Goal: Task Accomplishment & Management: Use online tool/utility

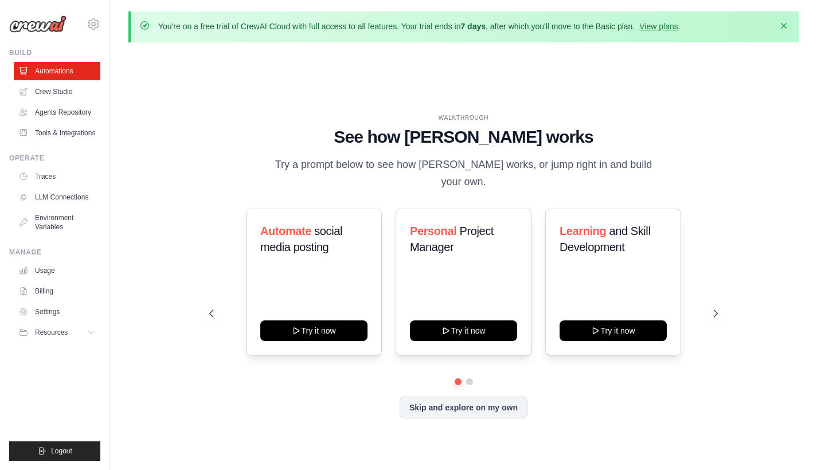
click at [789, 29] on icon "button" at bounding box center [783, 25] width 11 height 11
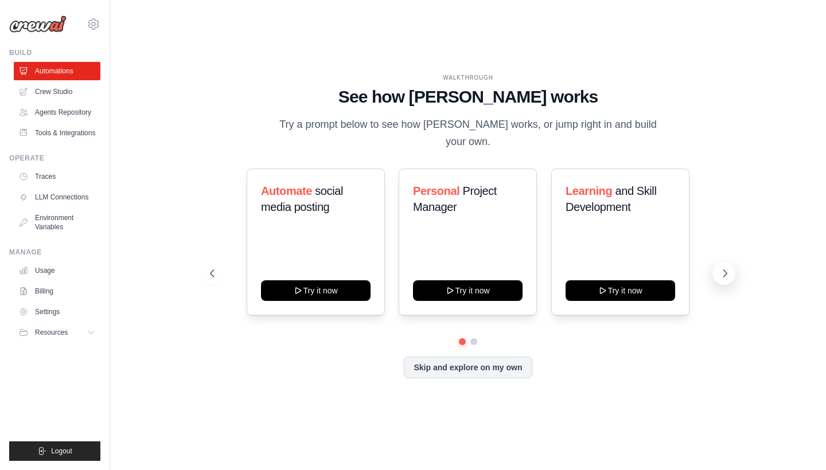
click at [716, 268] on button at bounding box center [723, 273] width 23 height 23
click at [222, 262] on button at bounding box center [212, 273] width 23 height 23
click at [318, 288] on button "Try it now" at bounding box center [316, 289] width 110 height 21
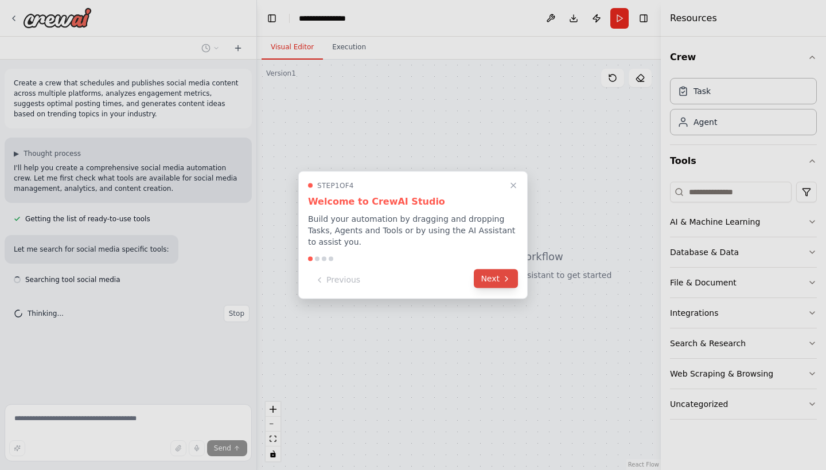
click at [494, 283] on button "Next" at bounding box center [496, 279] width 44 height 19
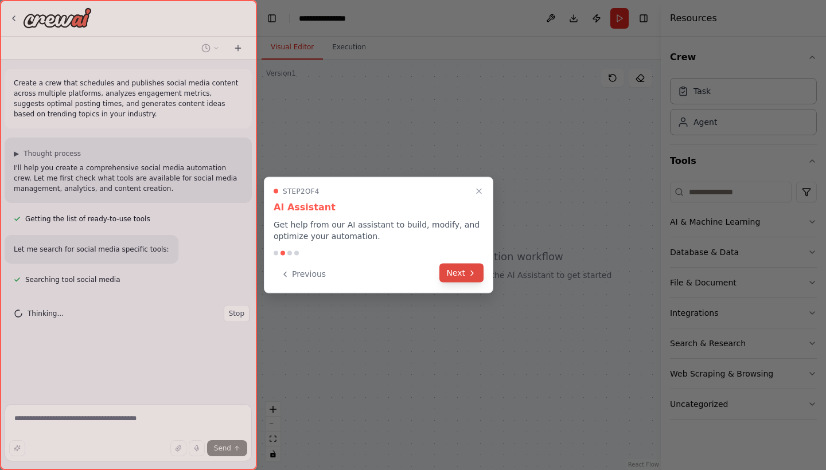
click at [473, 278] on icon at bounding box center [471, 272] width 9 height 9
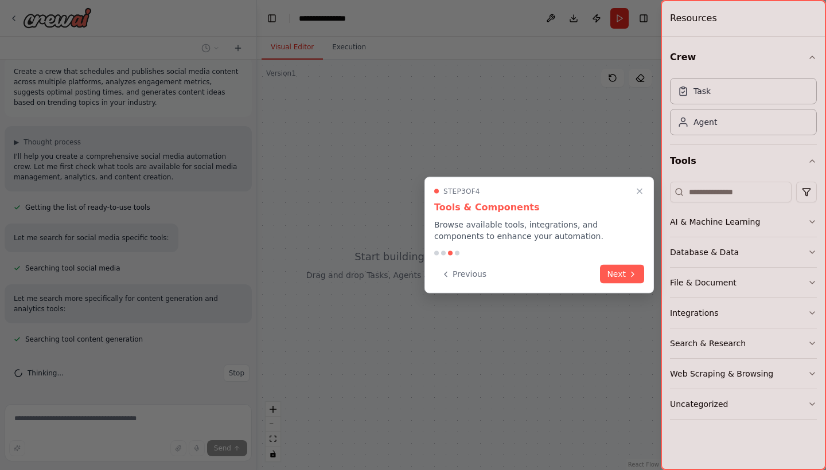
scroll to position [34, 0]
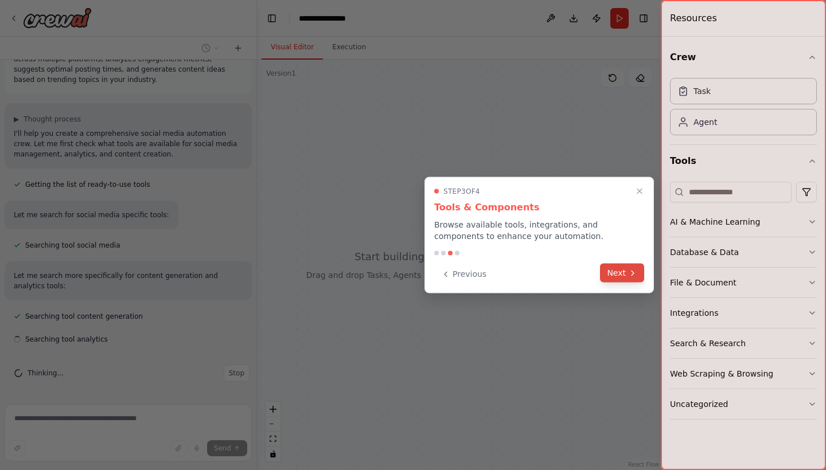
click at [633, 274] on icon at bounding box center [632, 273] width 2 height 5
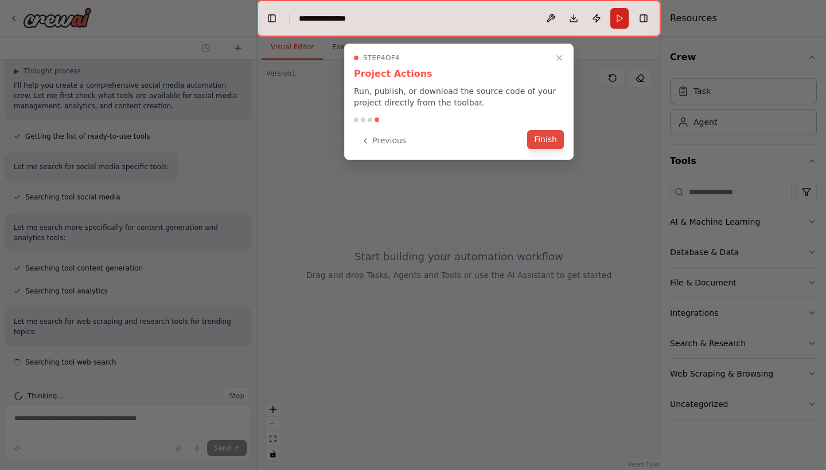
scroll to position [106, 0]
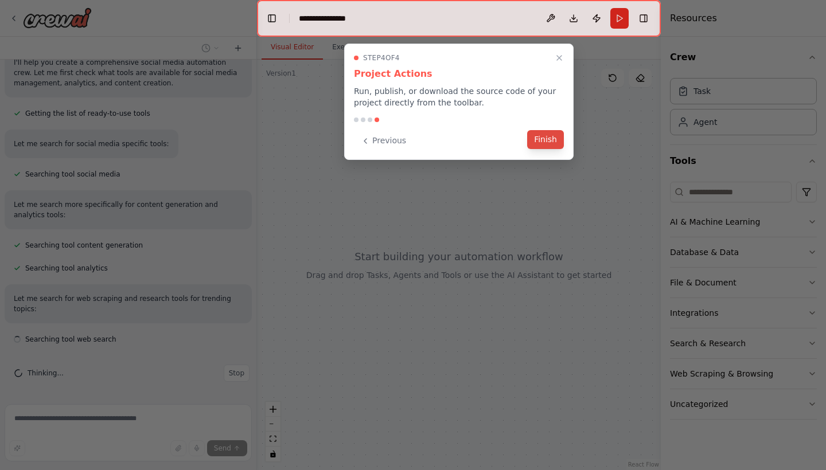
click at [550, 142] on button "Finish" at bounding box center [545, 139] width 37 height 19
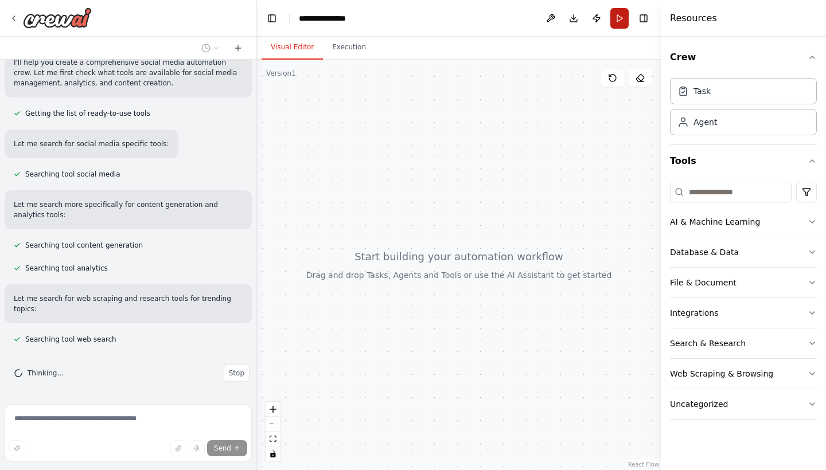
click at [622, 17] on button "Run" at bounding box center [619, 18] width 18 height 21
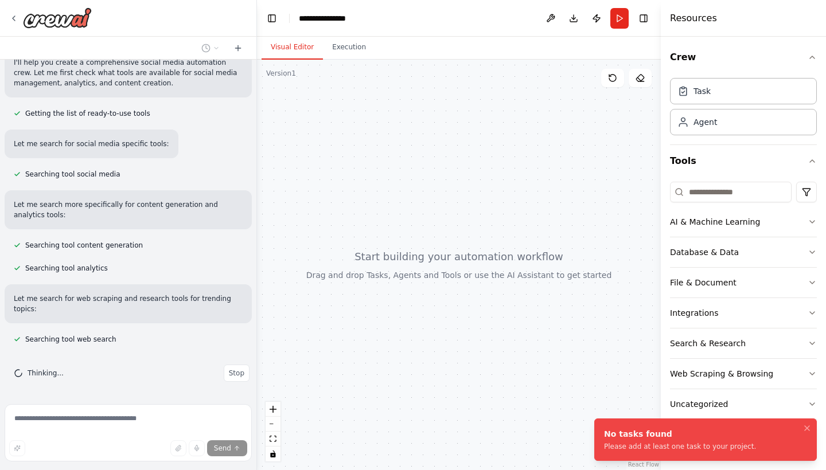
click at [546, 152] on div at bounding box center [459, 265] width 404 height 411
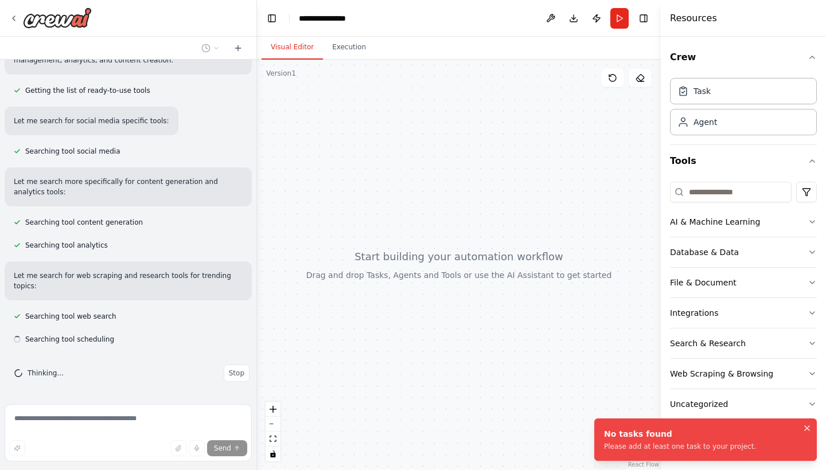
click at [803, 425] on icon "Notifications (F8)" at bounding box center [806, 428] width 9 height 9
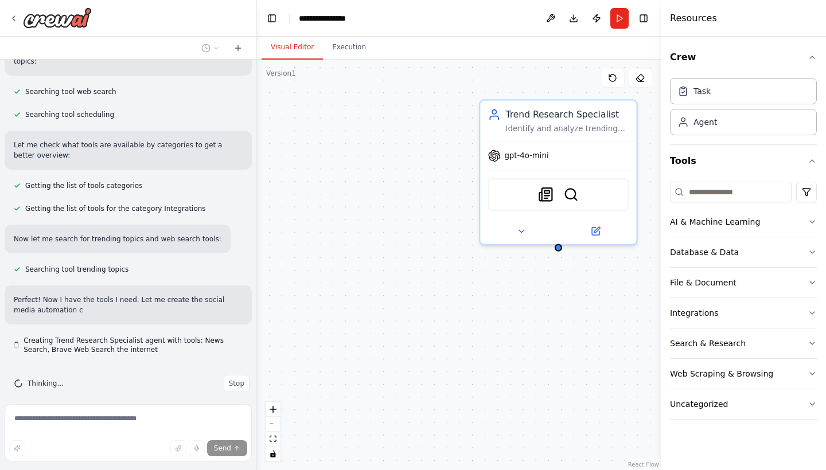
scroll to position [364, 0]
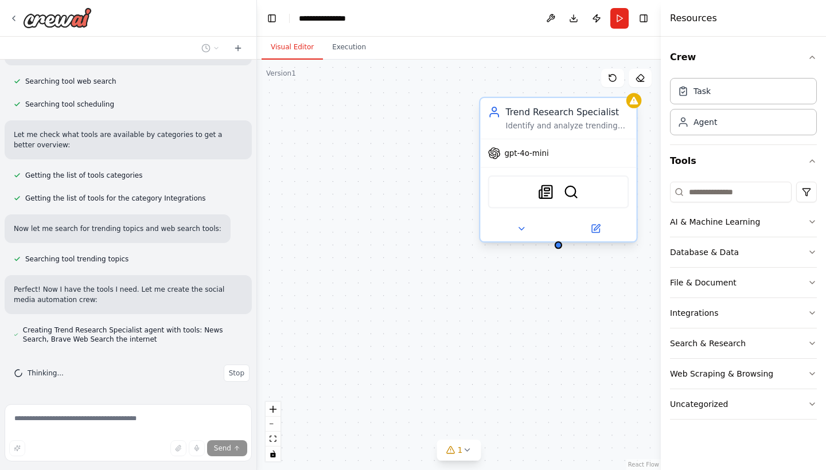
click at [554, 158] on div "gpt-4o-mini" at bounding box center [558, 153] width 156 height 28
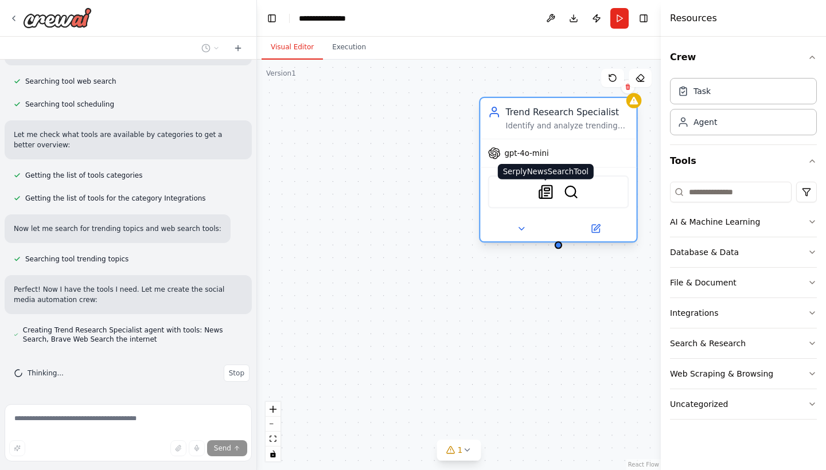
click at [550, 193] on img at bounding box center [545, 192] width 15 height 15
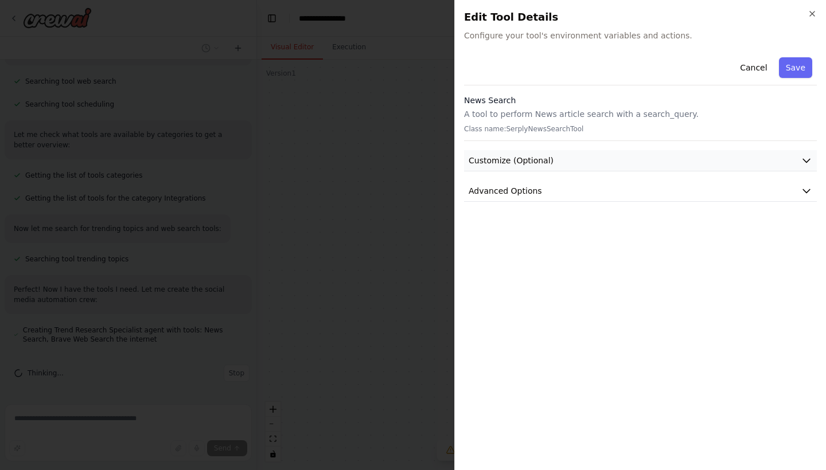
click at [538, 163] on span "Customize (Optional)" at bounding box center [510, 160] width 85 height 11
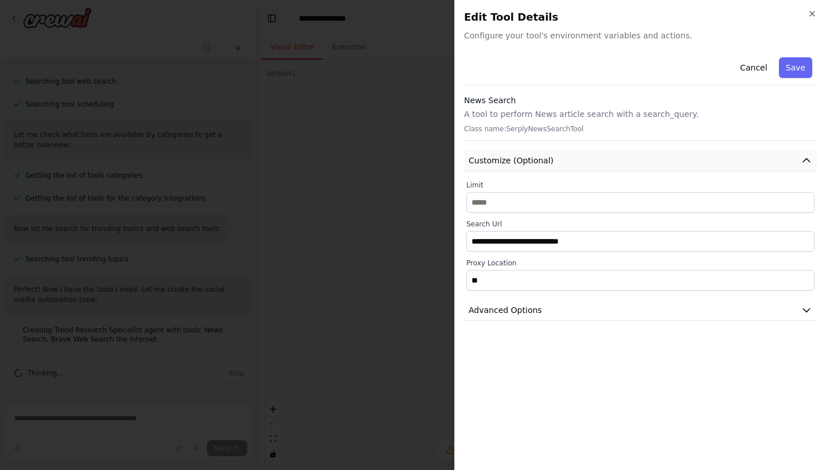
click at [538, 162] on span "Customize (Optional)" at bounding box center [510, 160] width 85 height 11
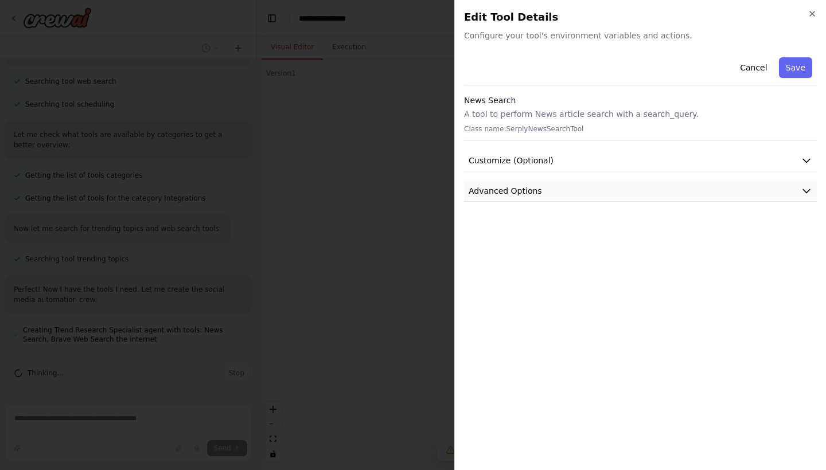
click at [541, 185] on button "Advanced Options" at bounding box center [640, 191] width 353 height 21
click at [540, 193] on button "Advanced Options" at bounding box center [640, 191] width 353 height 21
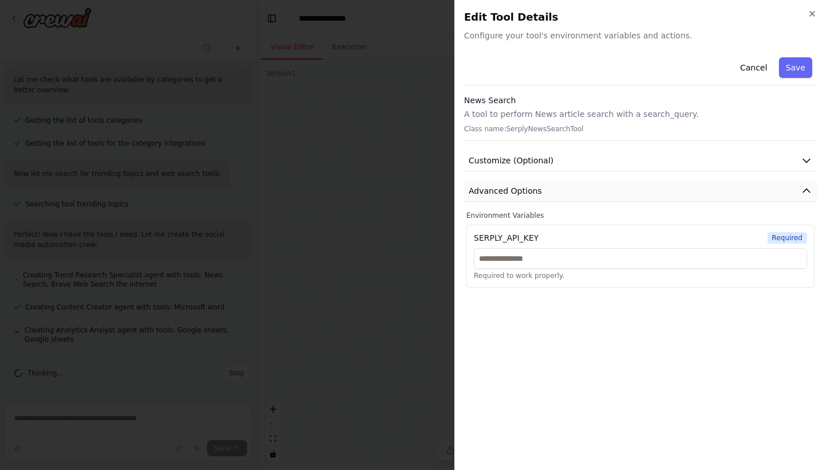
click at [540, 193] on button "Advanced Options" at bounding box center [640, 191] width 353 height 21
click at [547, 168] on button "Customize (Optional)" at bounding box center [640, 160] width 353 height 21
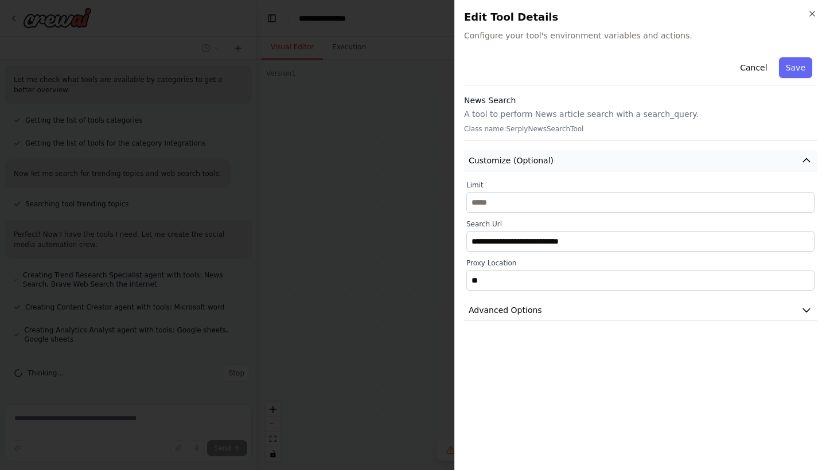
click at [548, 166] on span "Customize (Optional)" at bounding box center [510, 160] width 85 height 11
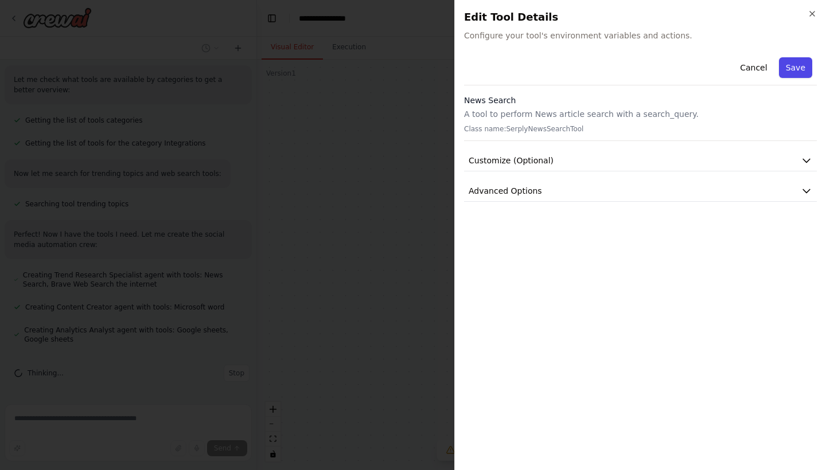
click at [791, 74] on button "Save" at bounding box center [795, 67] width 33 height 21
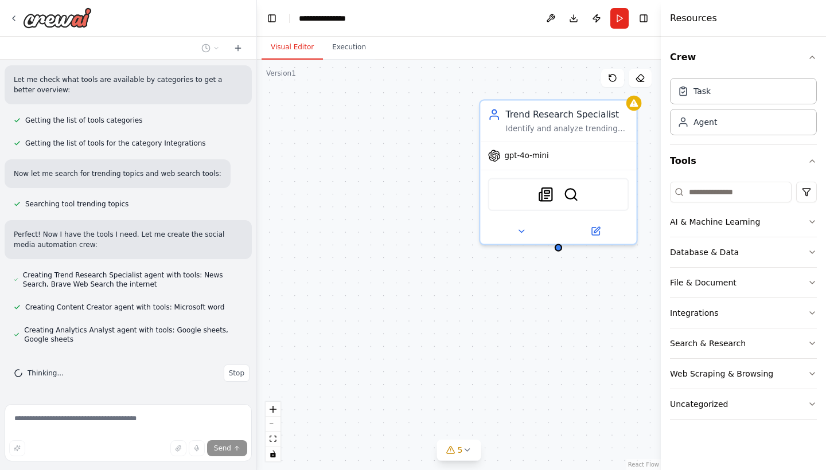
scroll to position [451, 0]
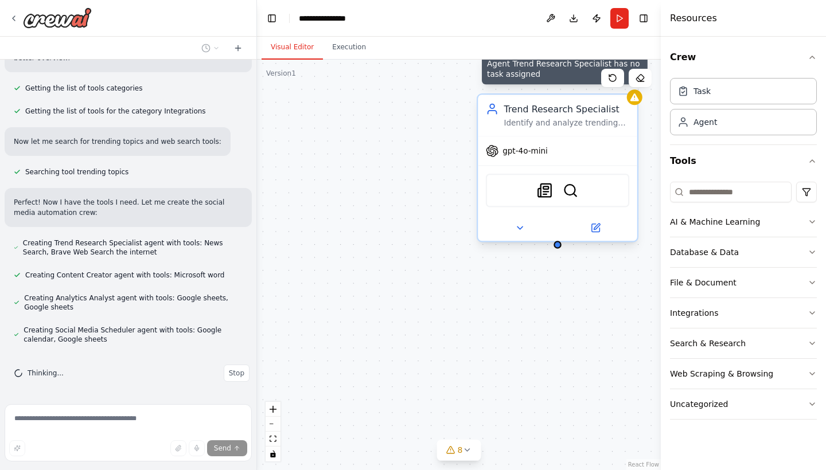
click at [637, 98] on icon at bounding box center [634, 97] width 9 height 8
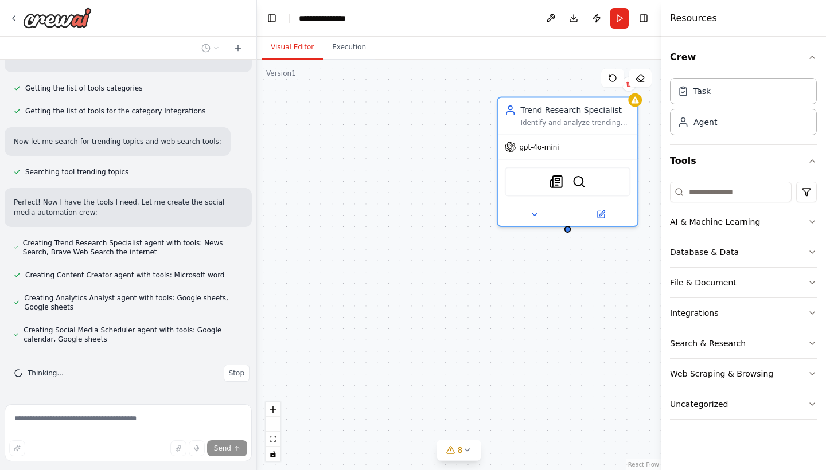
click at [539, 274] on div "Trend Research Specialist Identify and analyze trending topics in {industry} us…" at bounding box center [459, 265] width 404 height 411
click at [741, 118] on div "Agent" at bounding box center [743, 121] width 147 height 26
click at [691, 120] on div "Agent" at bounding box center [697, 121] width 40 height 11
click at [733, 225] on div "AI & Machine Learning" at bounding box center [715, 221] width 90 height 11
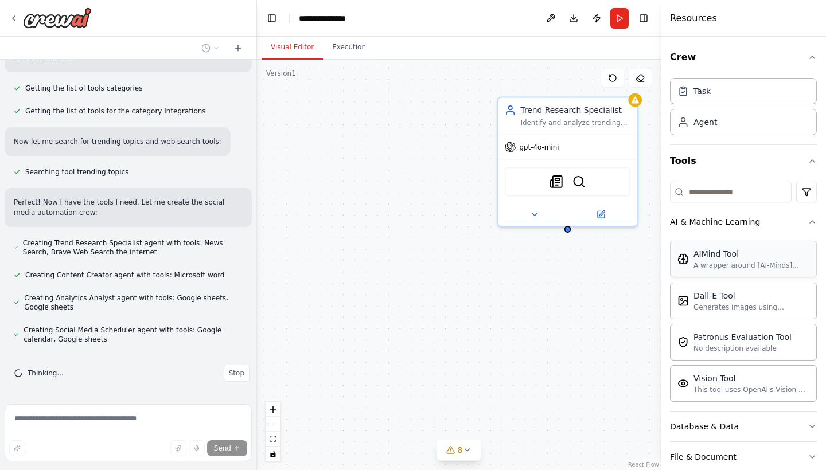
click at [728, 272] on div "AIMind Tool A wrapper around [AI-Minds]([URL][DOMAIN_NAME]). Useful for when yo…" at bounding box center [743, 259] width 147 height 37
click at [714, 263] on div "A wrapper around [AI-Minds]([URL][DOMAIN_NAME]). Useful for when you need answe…" at bounding box center [751, 265] width 116 height 9
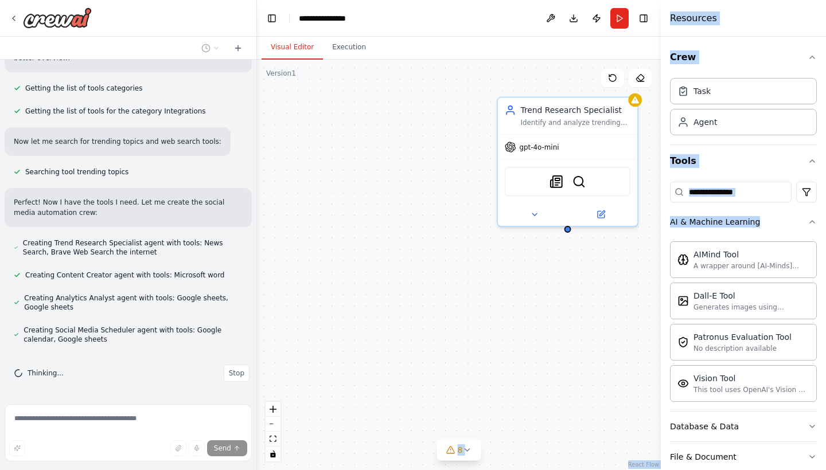
drag, startPoint x: 714, startPoint y: 263, endPoint x: 470, endPoint y: 266, distance: 243.7
click at [470, 266] on div "Create a crew that schedules and publishes social media content across multiple…" at bounding box center [413, 235] width 826 height 470
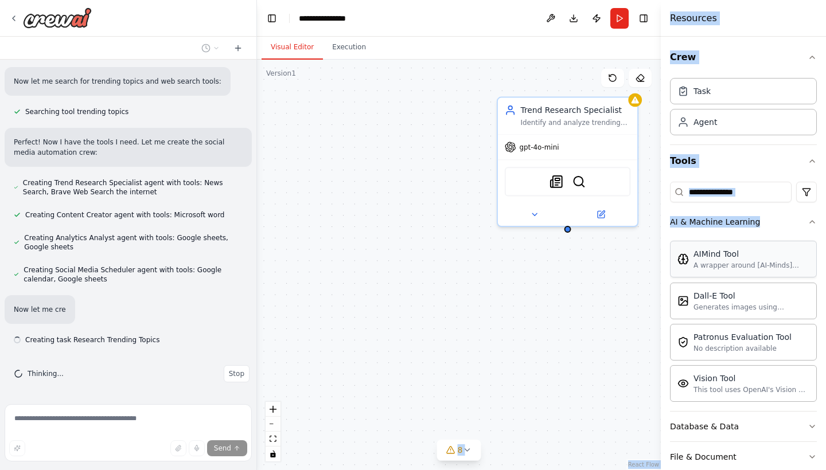
scroll to position [511, 0]
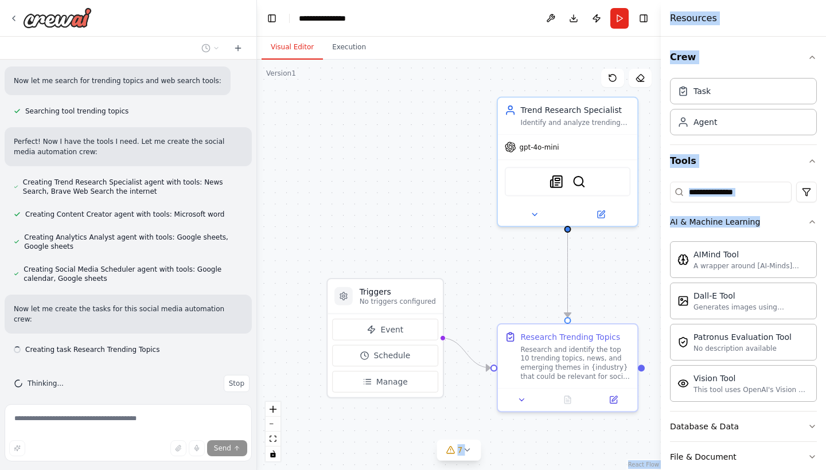
click at [612, 279] on div ".deletable-edge-delete-btn { width: 20px; height: 20px; border: 0px solid #ffff…" at bounding box center [459, 265] width 404 height 411
click at [626, 278] on div ".deletable-edge-delete-btn { width: 20px; height: 20px; border: 0px solid #ffff…" at bounding box center [459, 265] width 404 height 411
click at [759, 64] on button "Crew" at bounding box center [743, 57] width 147 height 32
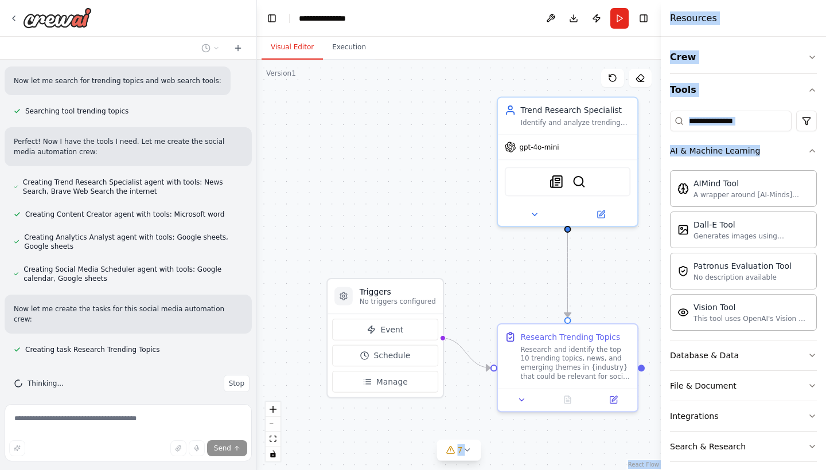
click at [650, 128] on div ".deletable-edge-delete-btn { width: 20px; height: 20px; border: 0px solid #ffff…" at bounding box center [459, 265] width 404 height 411
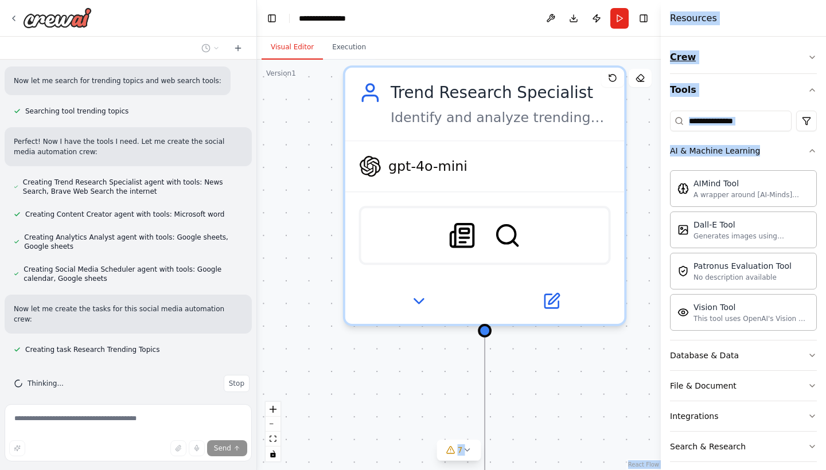
click at [734, 57] on button "Crew" at bounding box center [743, 57] width 147 height 32
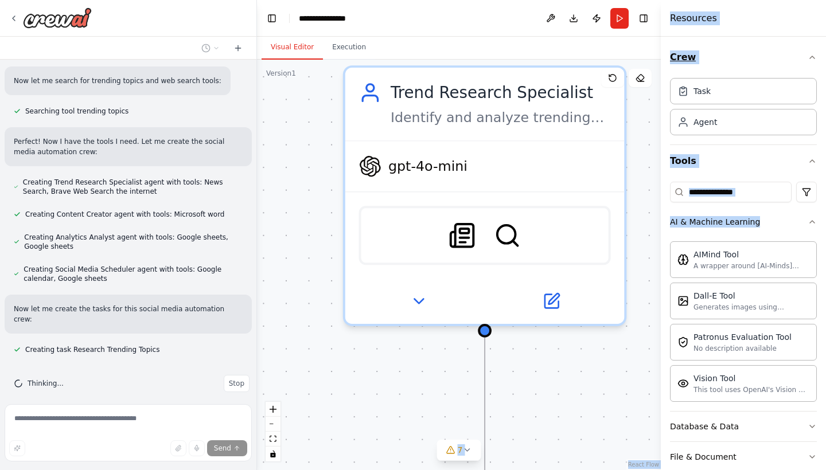
click at [734, 57] on button "Crew" at bounding box center [743, 57] width 147 height 32
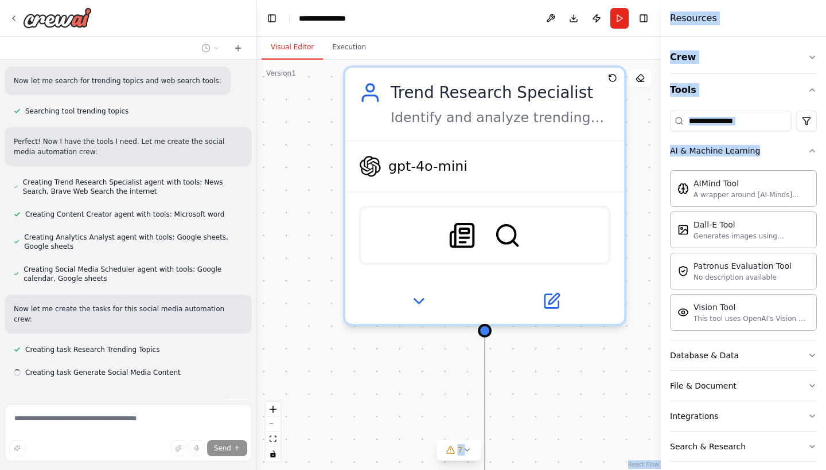
scroll to position [534, 0]
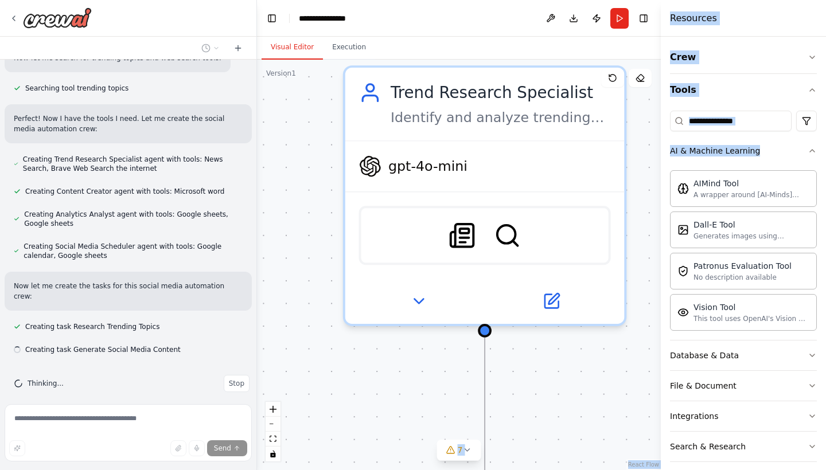
click at [808, 187] on div "Crew Tools AI & Machine Learning AIMind Tool A wrapper around [AI-Minds]([URL][…" at bounding box center [743, 253] width 165 height 433
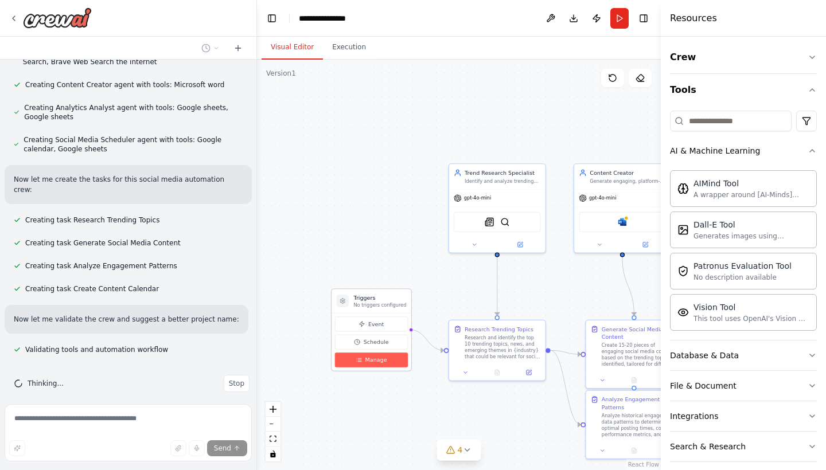
scroll to position [664, 0]
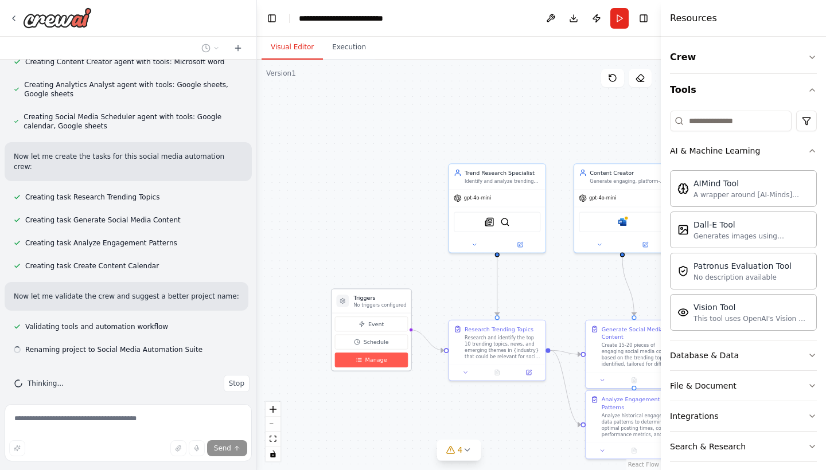
click at [385, 366] on button "Manage" at bounding box center [371, 360] width 73 height 15
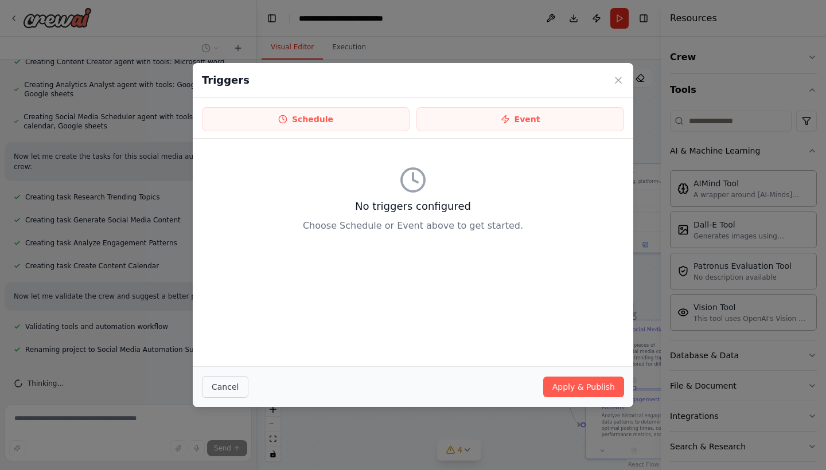
click at [238, 384] on button "Cancel" at bounding box center [225, 387] width 46 height 22
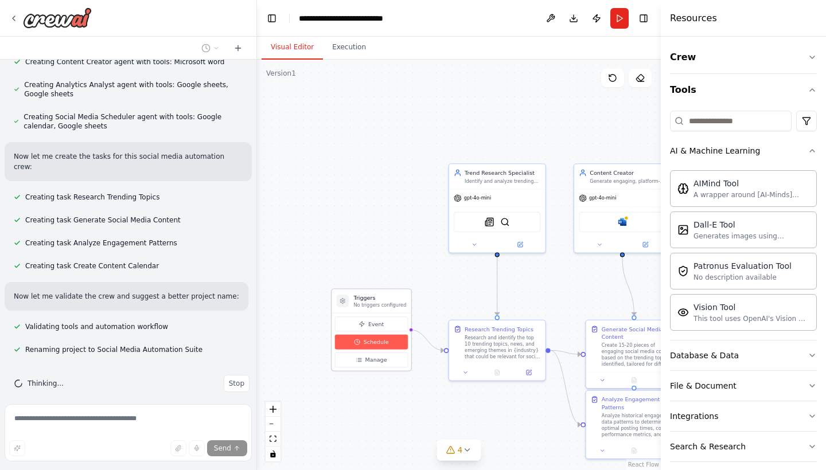
click at [360, 349] on button "Schedule" at bounding box center [371, 342] width 73 height 15
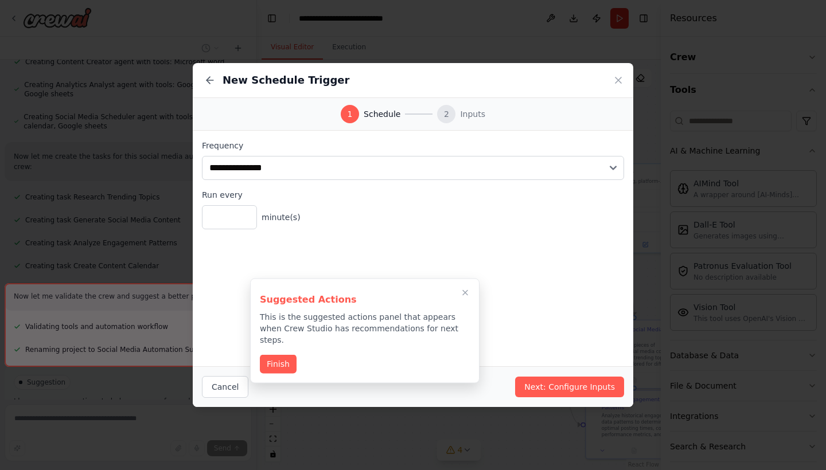
scroll to position [757, 0]
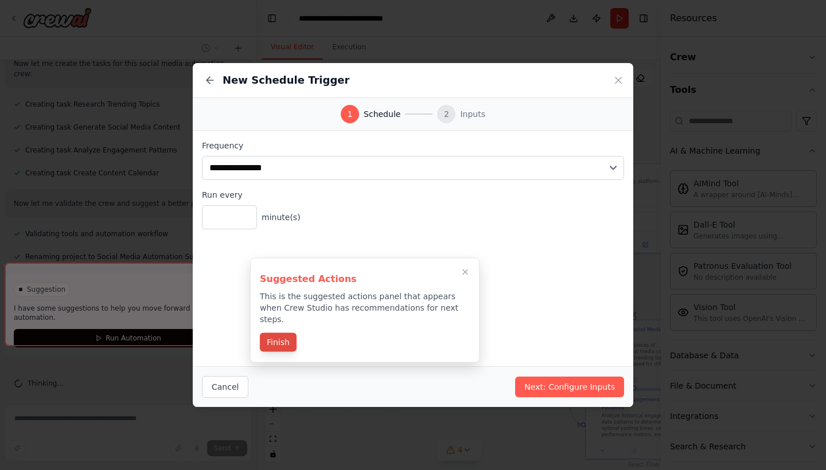
click at [290, 333] on button "Finish" at bounding box center [278, 342] width 37 height 19
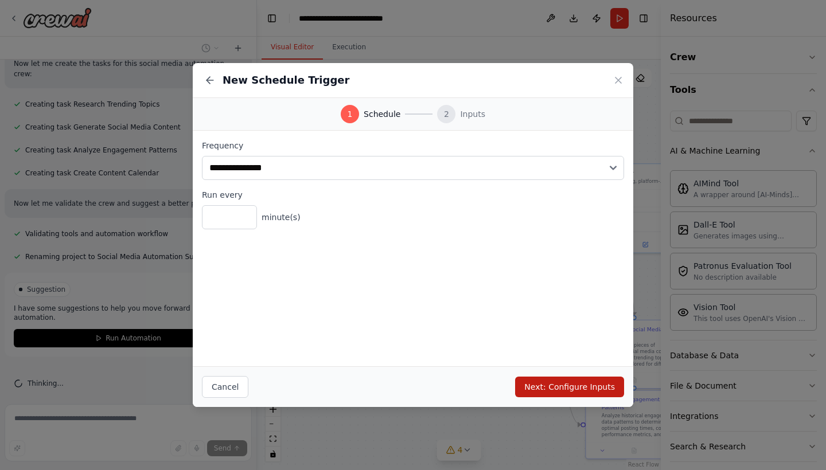
click at [596, 384] on button "Next: Configure Inputs" at bounding box center [569, 387] width 109 height 21
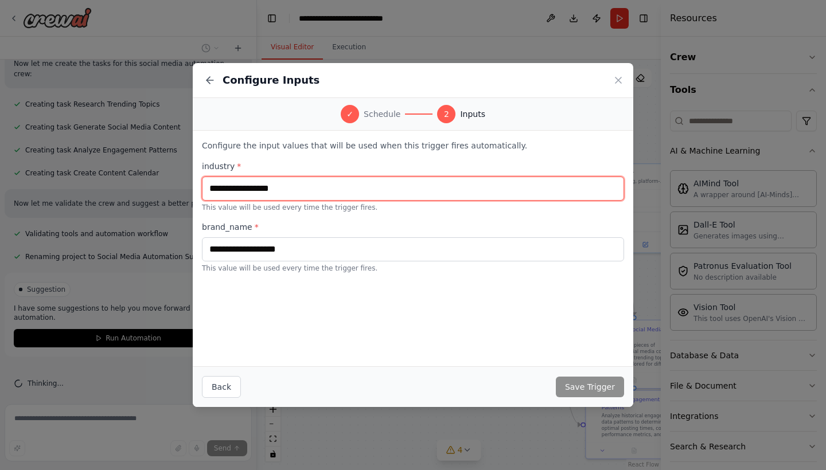
click at [357, 186] on input "text" at bounding box center [413, 189] width 422 height 24
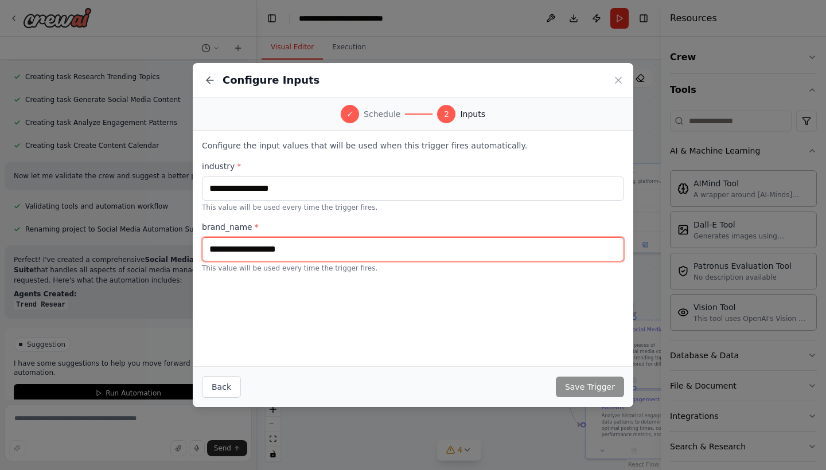
click at [426, 252] on input "text" at bounding box center [413, 249] width 422 height 24
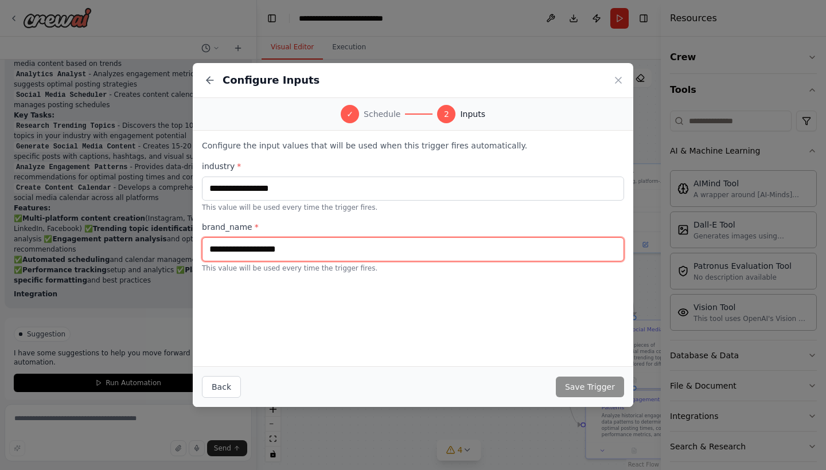
type input "**********"
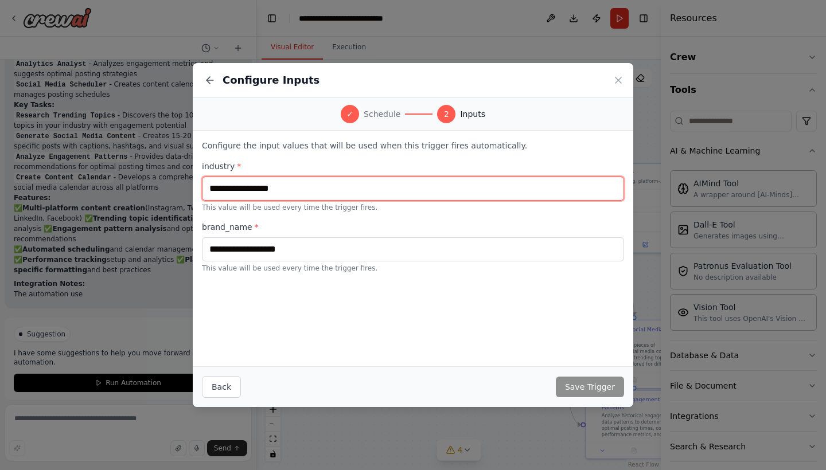
click at [354, 187] on input "text" at bounding box center [413, 189] width 422 height 24
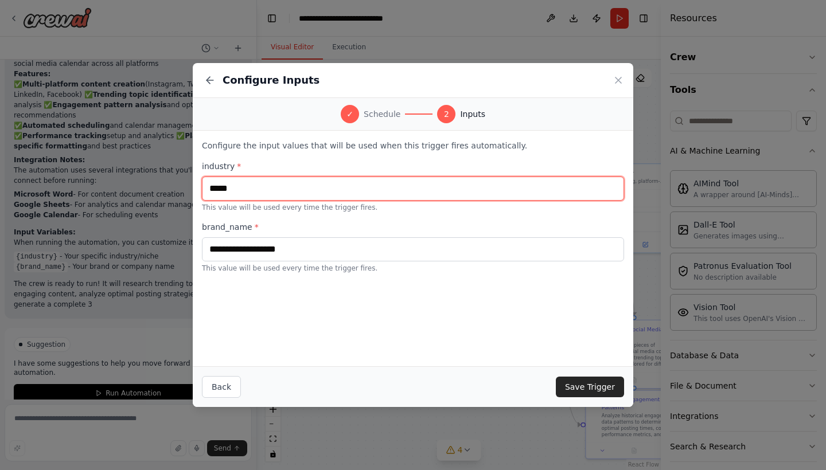
scroll to position [1201, 0]
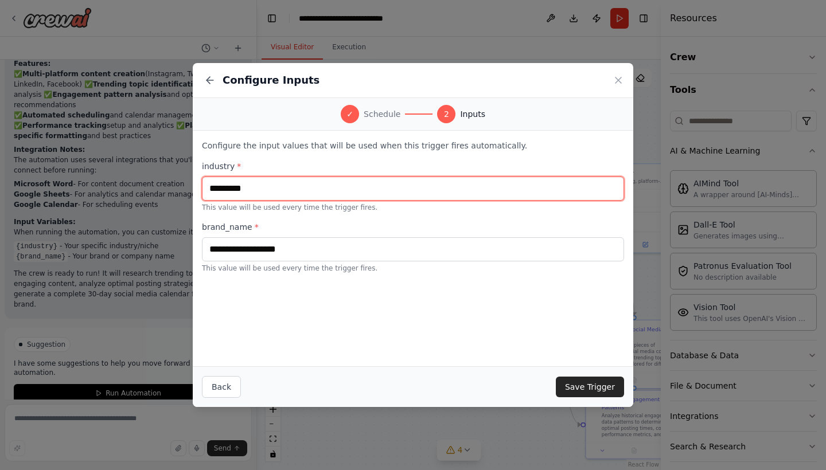
type input "*********"
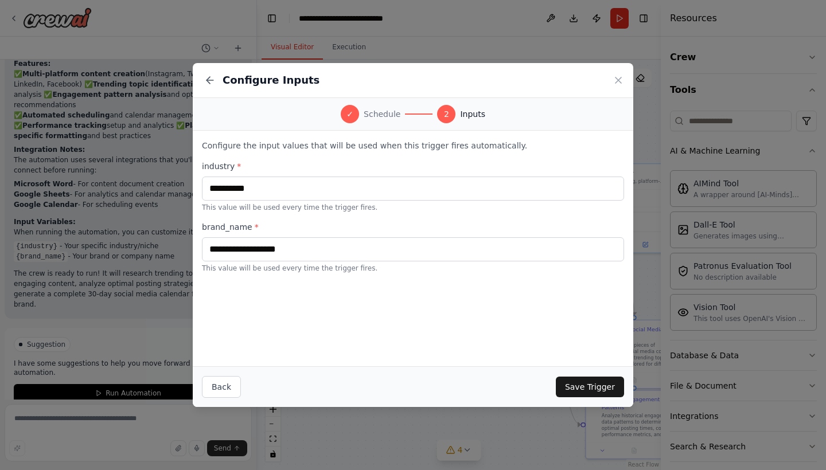
click at [582, 380] on button "Save Trigger" at bounding box center [590, 387] width 68 height 21
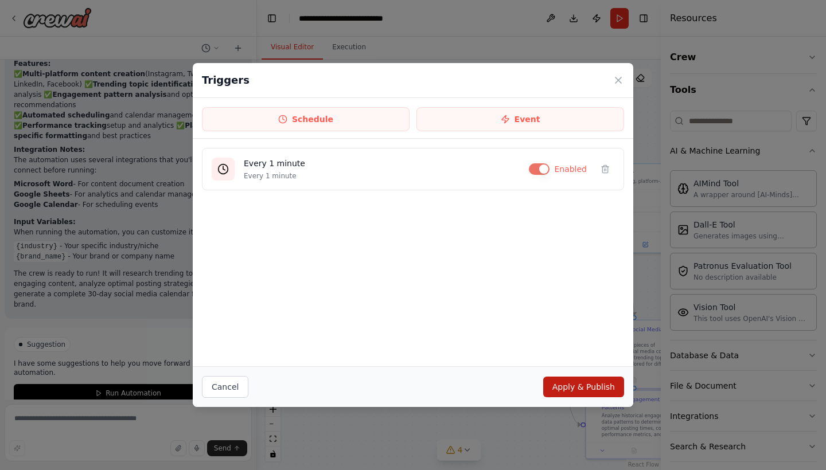
click at [586, 382] on button "Apply & Publish" at bounding box center [583, 387] width 81 height 21
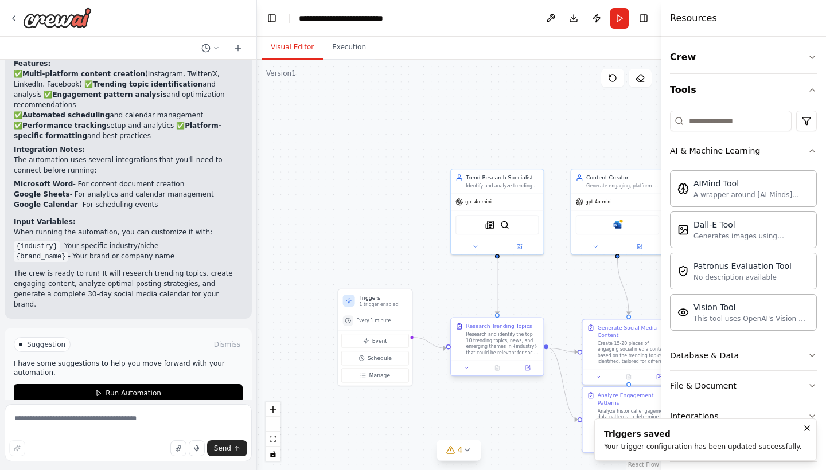
click at [510, 349] on div "Research and identify the top 10 trending topics, news, and emerging themes in …" at bounding box center [502, 343] width 73 height 24
click at [522, 368] on button at bounding box center [527, 368] width 26 height 9
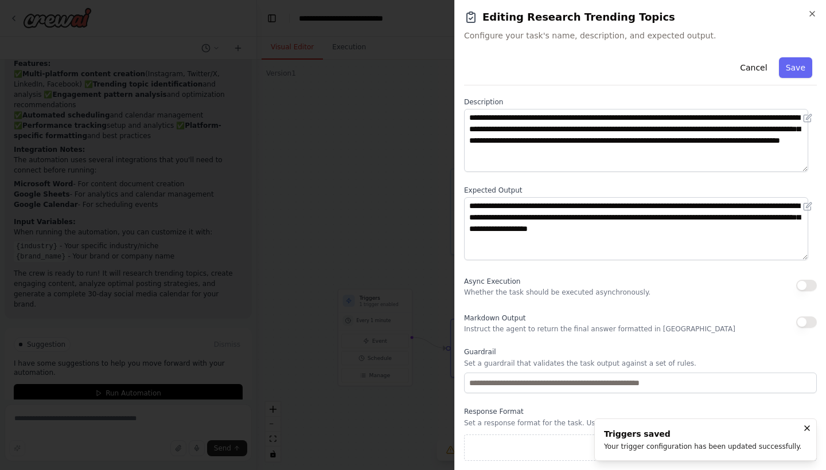
scroll to position [48, 0]
click at [788, 69] on button "Save" at bounding box center [795, 67] width 33 height 21
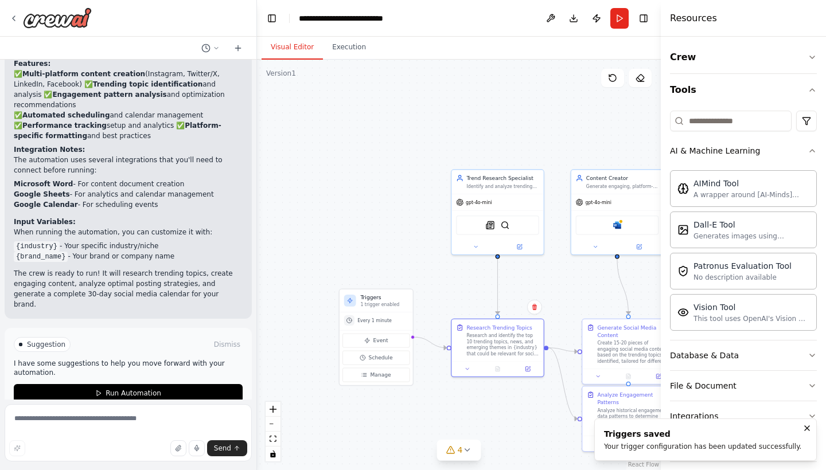
click at [581, 111] on div ".deletable-edge-delete-btn { width: 20px; height: 20px; border: 0px solid #ffff…" at bounding box center [459, 265] width 404 height 411
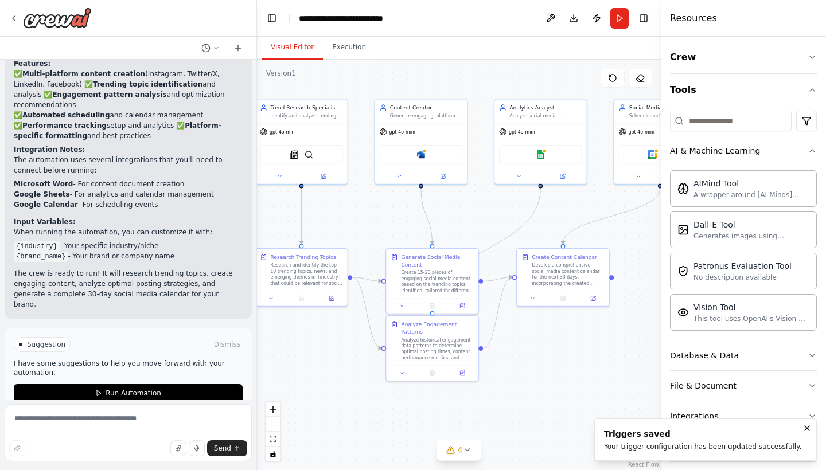
drag, startPoint x: 568, startPoint y: 306, endPoint x: 358, endPoint y: 236, distance: 221.2
click at [358, 236] on div ".deletable-edge-delete-btn { width: 20px; height: 20px; border: 0px solid #ffff…" at bounding box center [459, 265] width 404 height 411
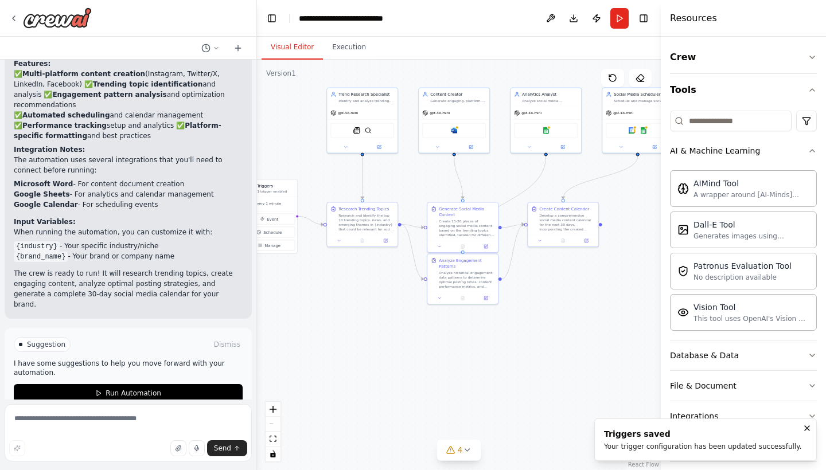
drag, startPoint x: 438, startPoint y: 228, endPoint x: 477, endPoint y: 182, distance: 60.2
click at [477, 183] on div ".deletable-edge-delete-btn { width: 20px; height: 20px; border: 0px solid #ffff…" at bounding box center [459, 265] width 404 height 411
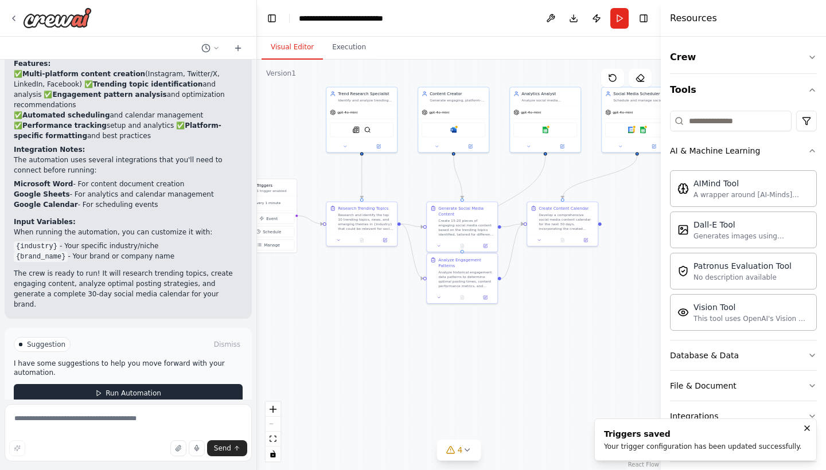
click at [165, 384] on button "Run Automation" at bounding box center [128, 393] width 229 height 18
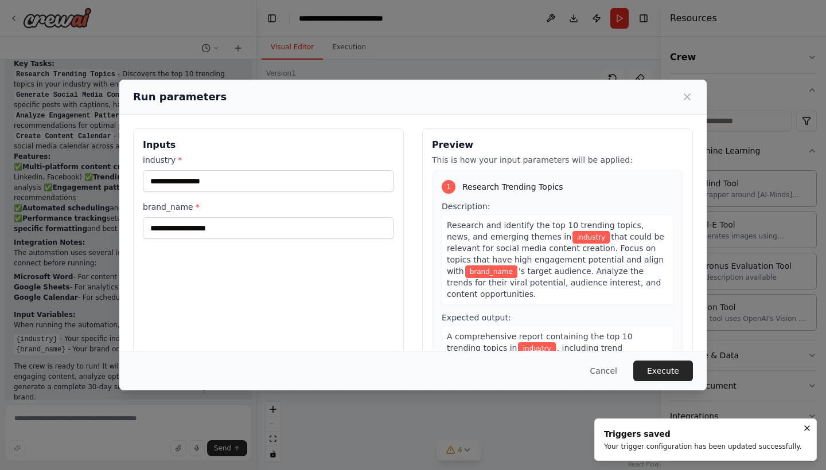
scroll to position [0, 0]
click at [806, 431] on icon "Notifications (F8)" at bounding box center [806, 428] width 9 height 9
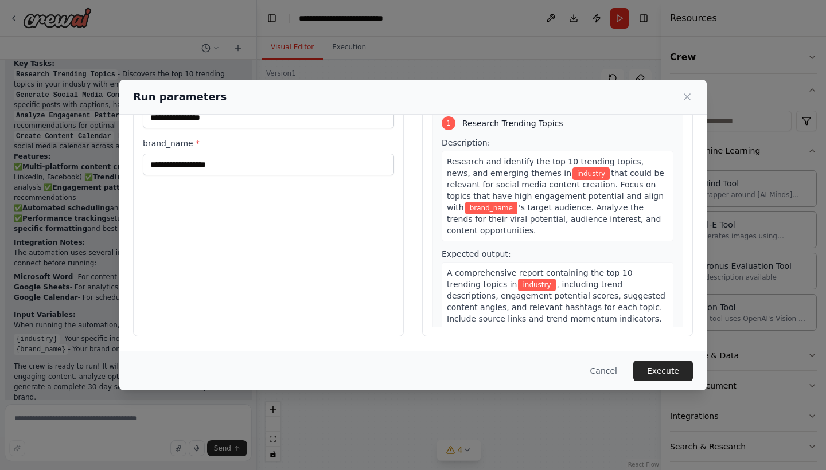
scroll to position [64, 0]
click at [657, 376] on button "Execute" at bounding box center [663, 371] width 60 height 21
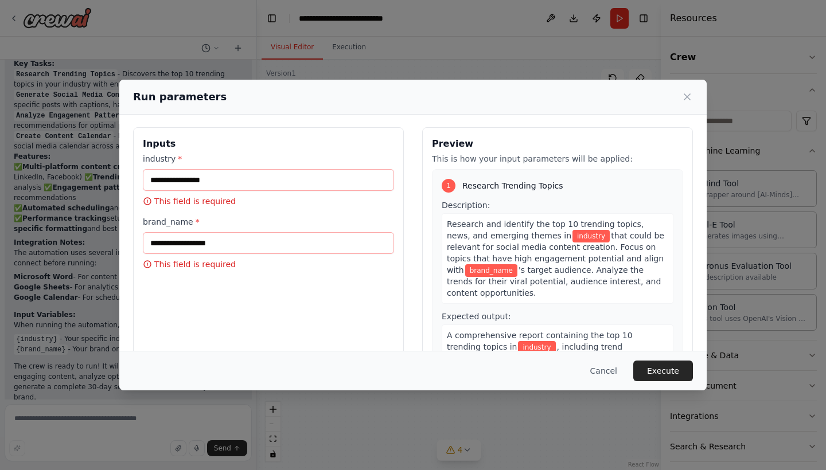
scroll to position [0, 0]
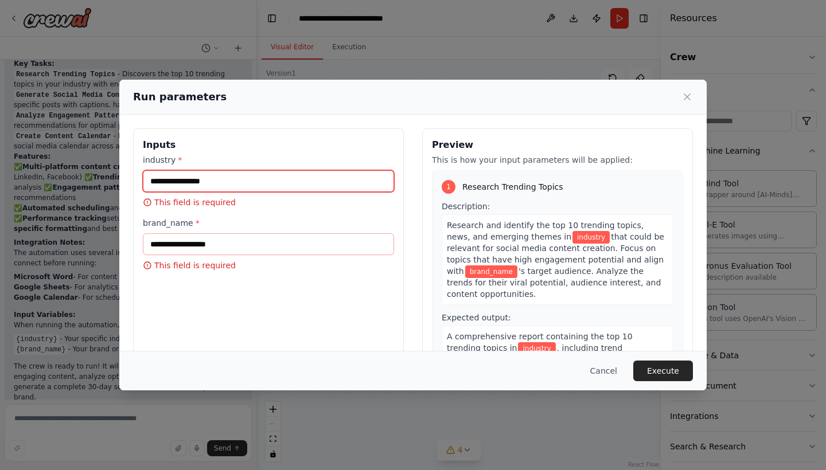
click at [212, 182] on input "industry *" at bounding box center [268, 181] width 251 height 22
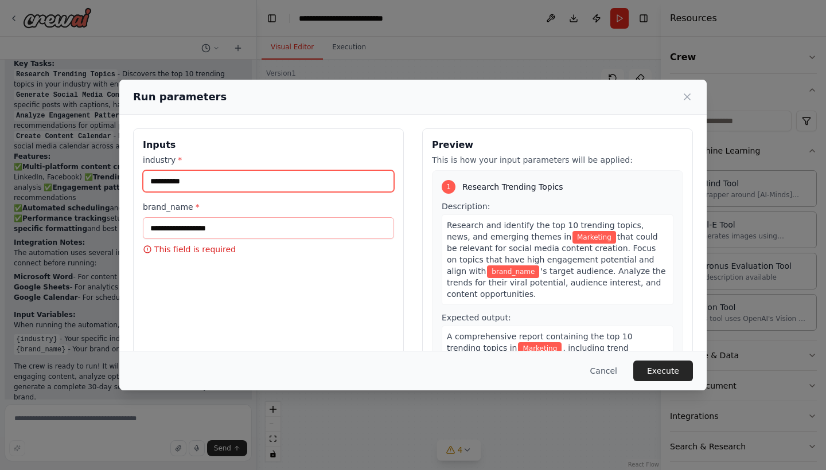
type input "*********"
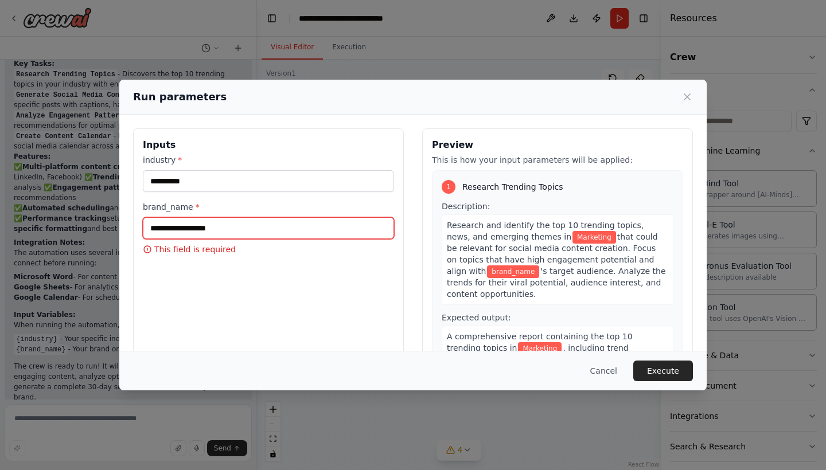
click at [287, 222] on input "brand_name *" at bounding box center [268, 228] width 251 height 22
type input "**********"
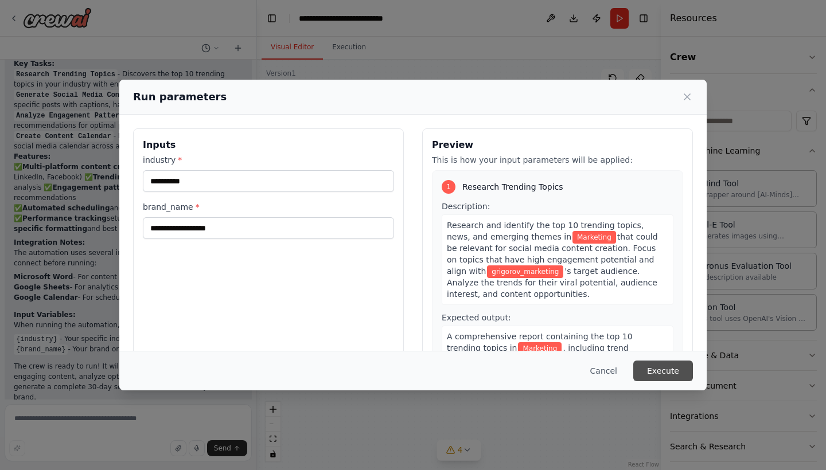
click at [672, 376] on button "Execute" at bounding box center [663, 371] width 60 height 21
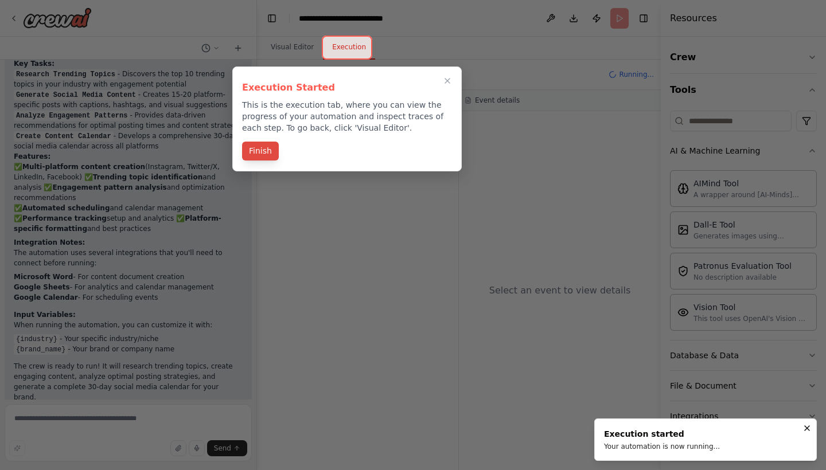
click at [268, 151] on button "Finish" at bounding box center [260, 151] width 37 height 19
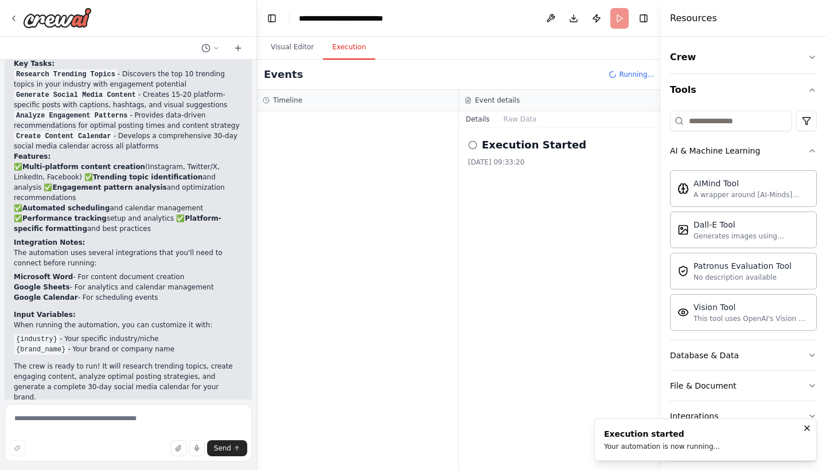
click at [808, 425] on icon "Notifications (F8)" at bounding box center [806, 428] width 9 height 9
click at [471, 143] on icon at bounding box center [472, 144] width 9 height 9
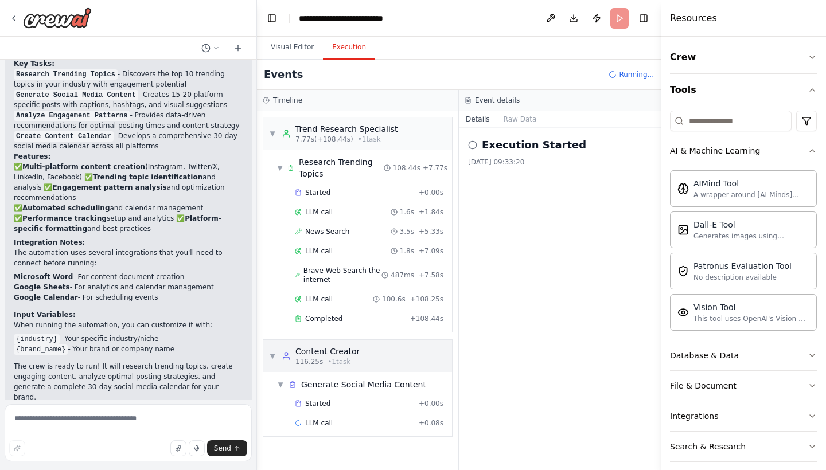
click at [274, 357] on span "▼" at bounding box center [272, 355] width 7 height 9
click at [281, 356] on div "▶ Content Creator 116.25s • 1 task" at bounding box center [314, 356] width 91 height 21
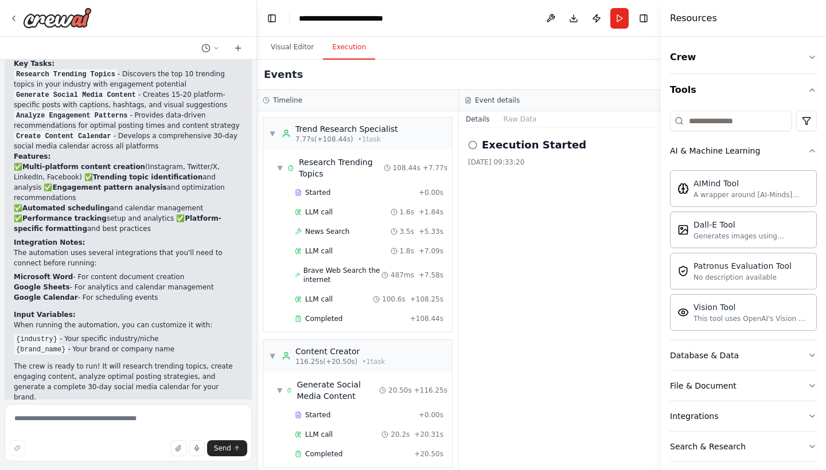
scroll to position [1201, 0]
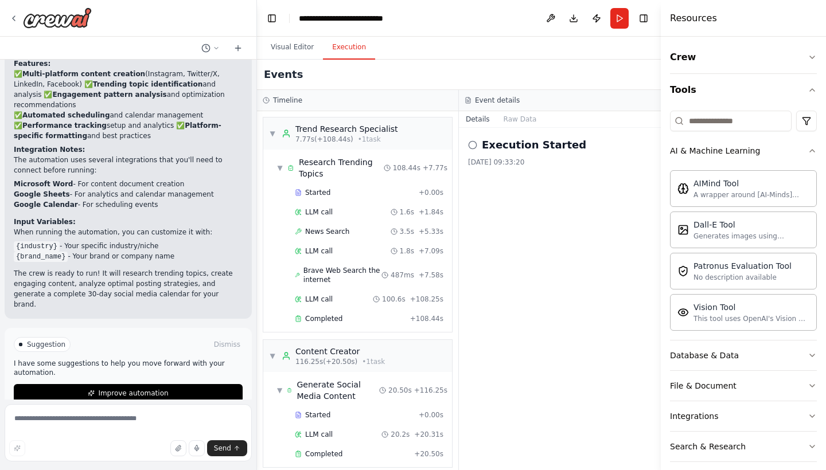
click at [516, 259] on div "Execution Started [DATE] 09:33:20" at bounding box center [560, 299] width 202 height 342
click at [515, 258] on div "Execution Started [DATE] 09:33:20" at bounding box center [560, 299] width 202 height 342
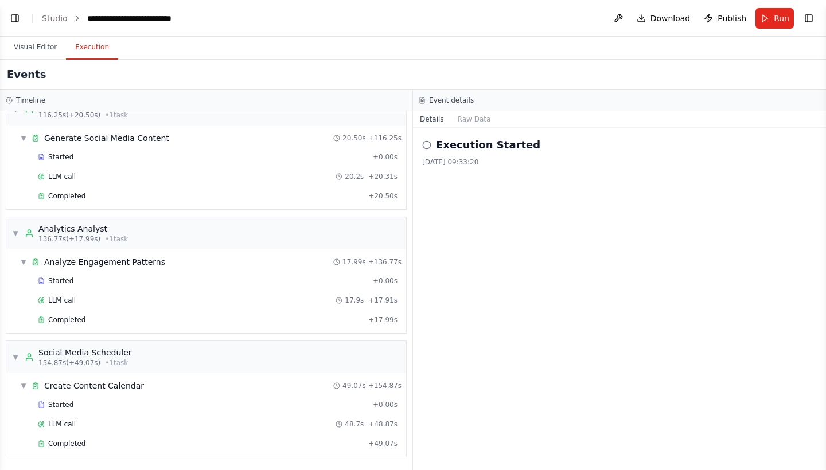
scroll to position [1108, 0]
